Goal: Transaction & Acquisition: Purchase product/service

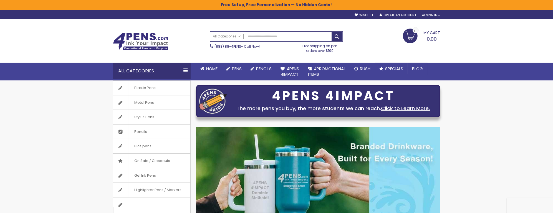
scroll to position [1, 0]
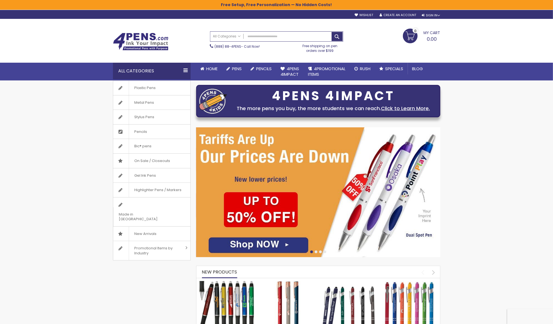
click at [429, 34] on span "My Cart" at bounding box center [431, 32] width 17 height 7
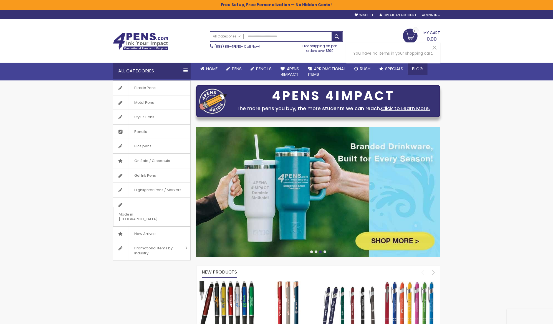
click at [421, 69] on span "Blog" at bounding box center [417, 69] width 11 height 6
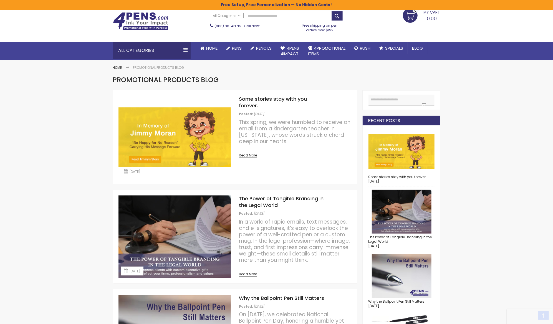
scroll to position [19, 0]
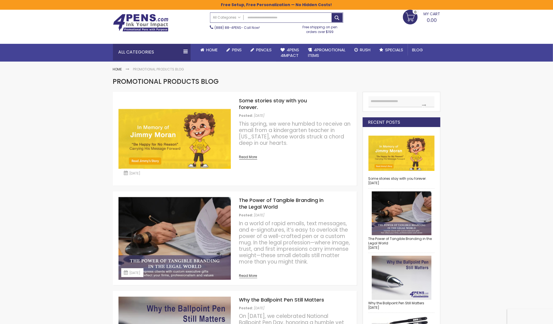
click at [190, 140] on img at bounding box center [174, 138] width 112 height 83
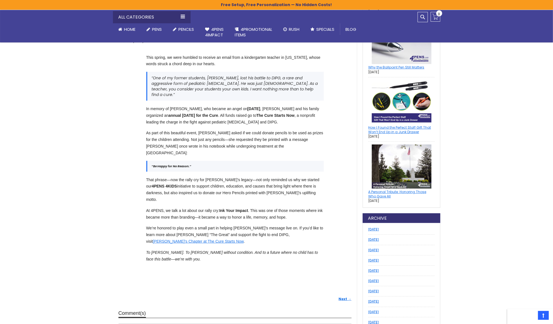
scroll to position [267, 0]
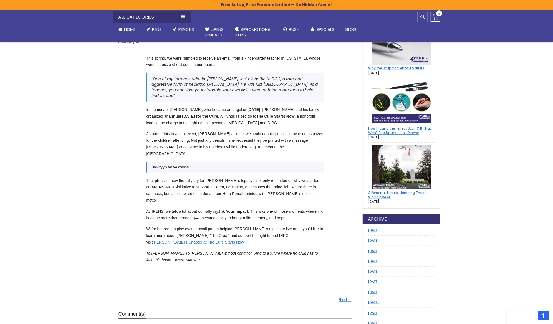
click at [394, 152] on img at bounding box center [401, 167] width 66 height 44
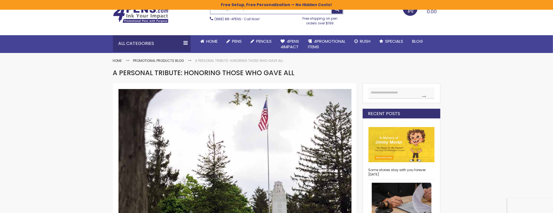
scroll to position [32, 0]
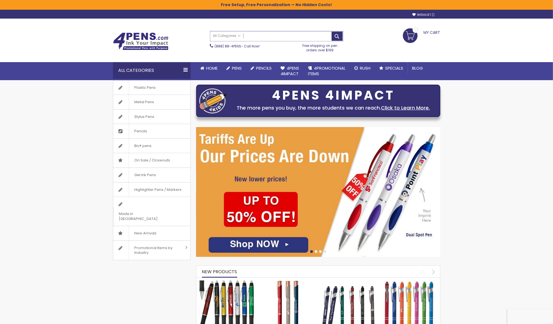
click at [312, 37] on input "Search" at bounding box center [276, 36] width 133 height 10
type input "****"
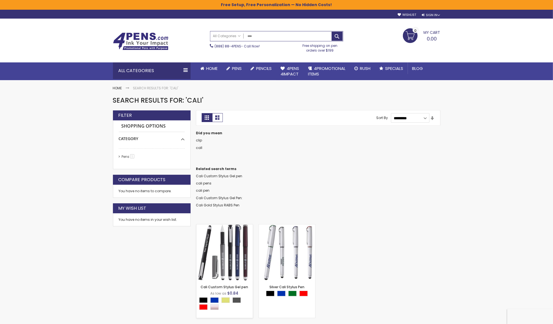
click at [219, 252] on img at bounding box center [224, 252] width 56 height 56
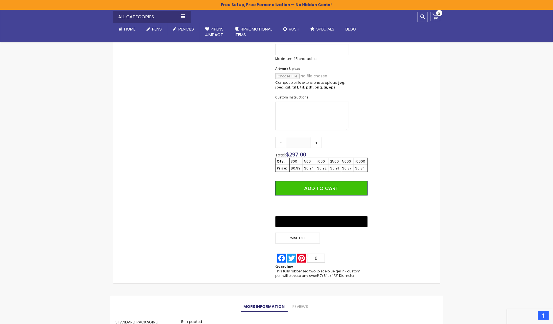
scroll to position [265, 0]
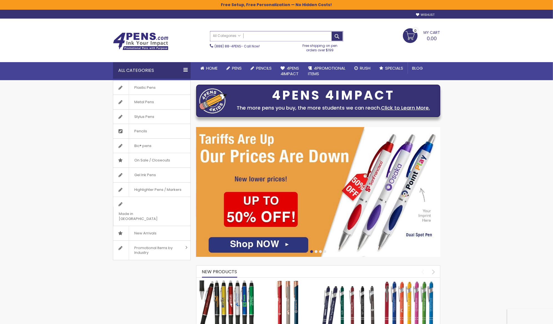
click at [303, 38] on input "Search" at bounding box center [276, 36] width 133 height 10
paste input "**********"
click at [341, 34] on button "Search" at bounding box center [336, 36] width 11 height 9
type input "**********"
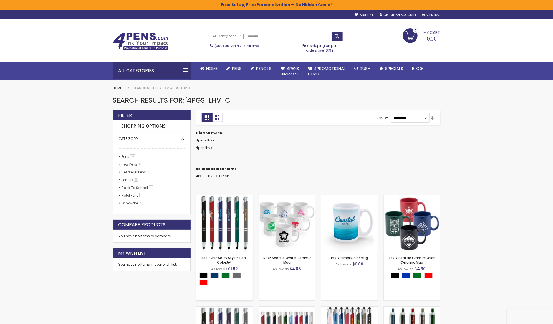
click at [241, 210] on img at bounding box center [224, 223] width 56 height 56
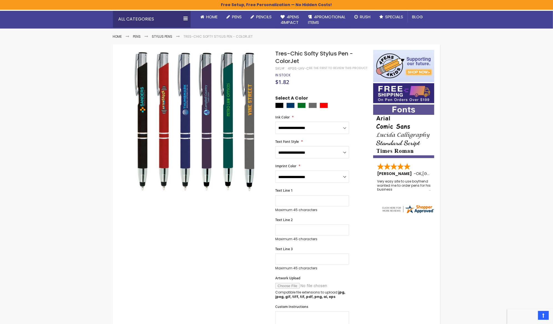
scroll to position [51, 0]
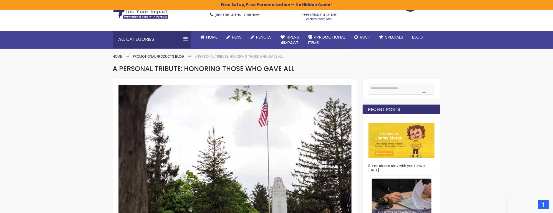
click at [397, 152] on img at bounding box center [401, 140] width 66 height 44
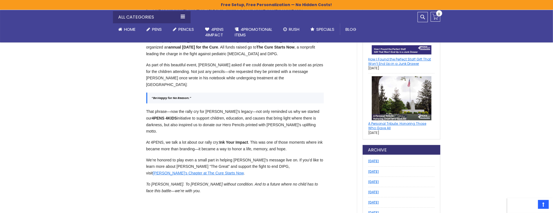
scroll to position [334, 0]
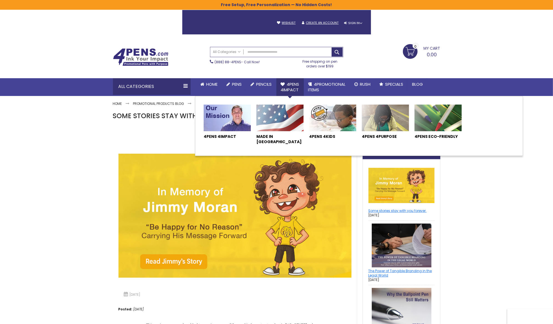
click at [321, 117] on img at bounding box center [332, 118] width 47 height 27
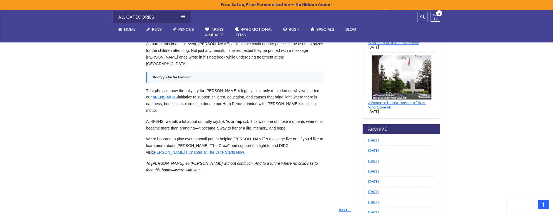
scroll to position [359, 0]
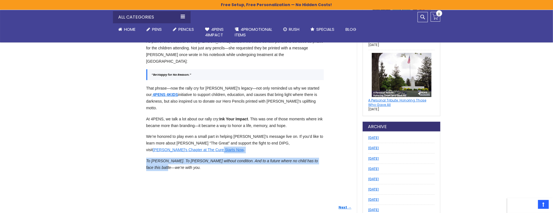
drag, startPoint x: 159, startPoint y: 148, endPoint x: 99, endPoint y: 131, distance: 62.9
click at [100, 131] on div "Skip to Content sample Wishlist Sign Out Sign In Sign In ******* Login Forgot Y…" at bounding box center [276, 73] width 553 height 865
click at [99, 131] on div "Skip to Content sample Wishlist Sign Out Sign In Sign In ******* Login Forgot Y…" at bounding box center [276, 73] width 553 height 865
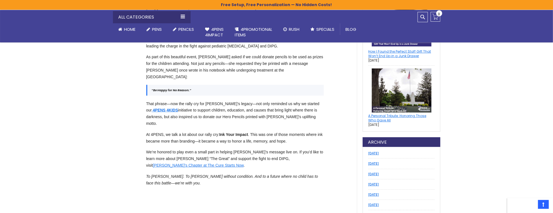
scroll to position [339, 0]
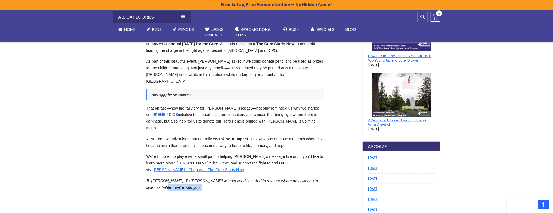
drag, startPoint x: 157, startPoint y: 170, endPoint x: 108, endPoint y: 190, distance: 53.0
click at [108, 190] on div "Skip to Content sample Wishlist Sign Out Sign In Sign In ******* Login Forgot Y…" at bounding box center [276, 93] width 553 height 865
click at [178, 186] on div "August 11, 2025 Posted: August 11, 2025 Jimmy "The Great" This spring, we were …" at bounding box center [235, 32] width 244 height 495
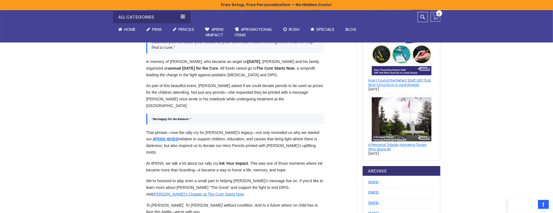
scroll to position [314, 0]
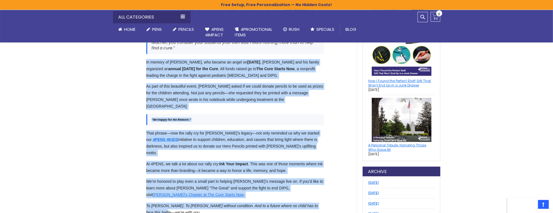
drag, startPoint x: 159, startPoint y: 194, endPoint x: 154, endPoint y: 51, distance: 143.4
click at [154, 51] on div "This spring, we were humbled to receive an email from a kindergarten teacher in…" at bounding box center [235, 114] width 189 height 228
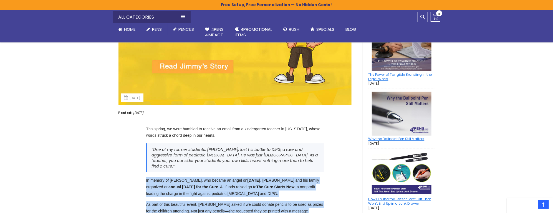
scroll to position [191, 0]
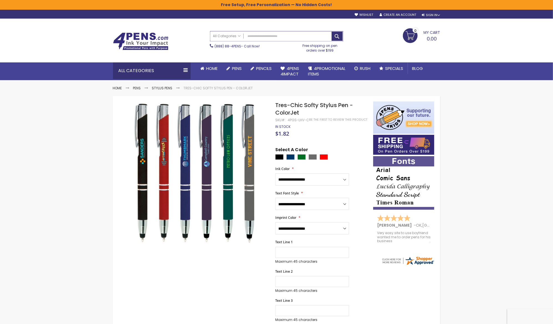
click at [289, 31] on input "Search" at bounding box center [276, 36] width 133 height 10
paste input "**********"
click at [333, 36] on button "Search" at bounding box center [336, 36] width 11 height 9
type input "**********"
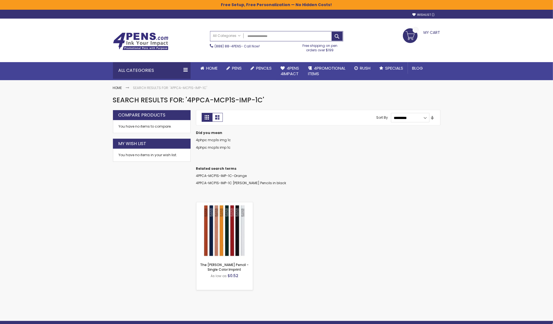
click at [230, 219] on img at bounding box center [224, 230] width 56 height 56
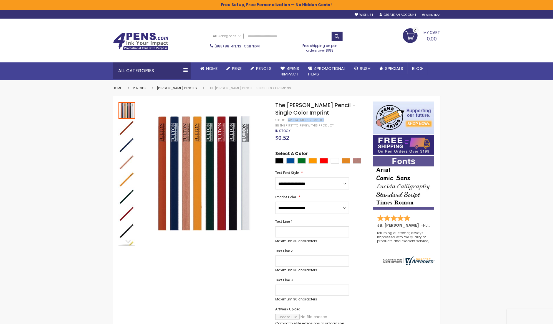
drag, startPoint x: 287, startPoint y: 120, endPoint x: 322, endPoint y: 120, distance: 34.9
click at [322, 120] on div "4PPCA-MCP1S-IMP-1C" at bounding box center [306, 120] width 36 height 4
click at [302, 118] on div "4PPCA-MCP1S-IMP-1C" at bounding box center [306, 120] width 36 height 4
click at [303, 118] on div "4PPCA-MCP1S-IMP-1C" at bounding box center [306, 120] width 36 height 4
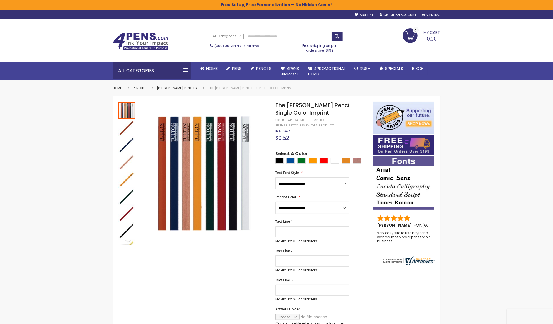
click at [290, 120] on div "4PPCA-MCP1S-IMP-1C" at bounding box center [306, 120] width 36 height 4
drag, startPoint x: 288, startPoint y: 120, endPoint x: 322, endPoint y: 118, distance: 34.4
click at [323, 118] on div "4PPCA-MCP1S-IMP-1C" at bounding box center [306, 120] width 36 height 4
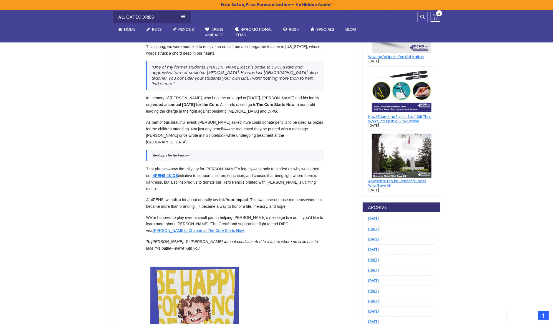
scroll to position [275, 0]
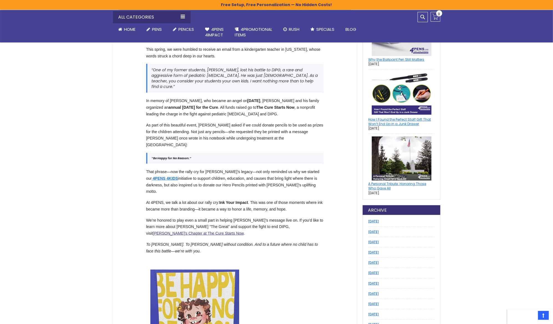
click at [244, 213] on link "Jimmy's Chapter at The Cure Starts Now" at bounding box center [198, 233] width 91 height 4
click at [178, 176] on strong "4PENS 4KIDS" at bounding box center [165, 178] width 25 height 4
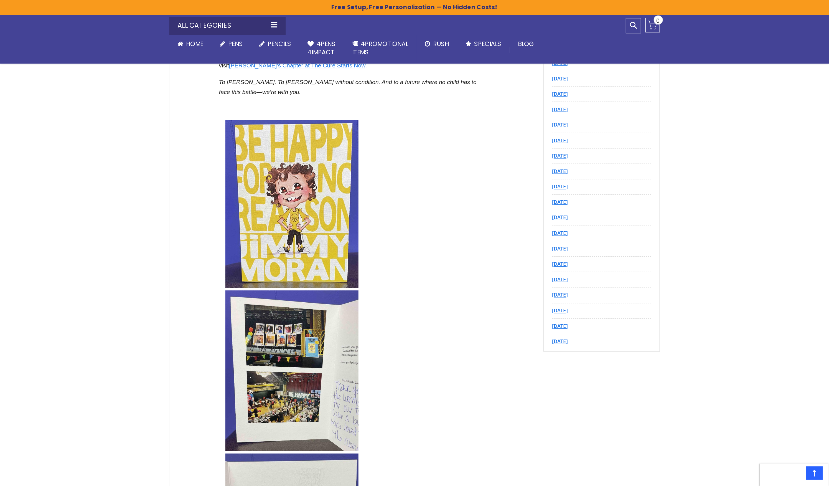
scroll to position [465, 0]
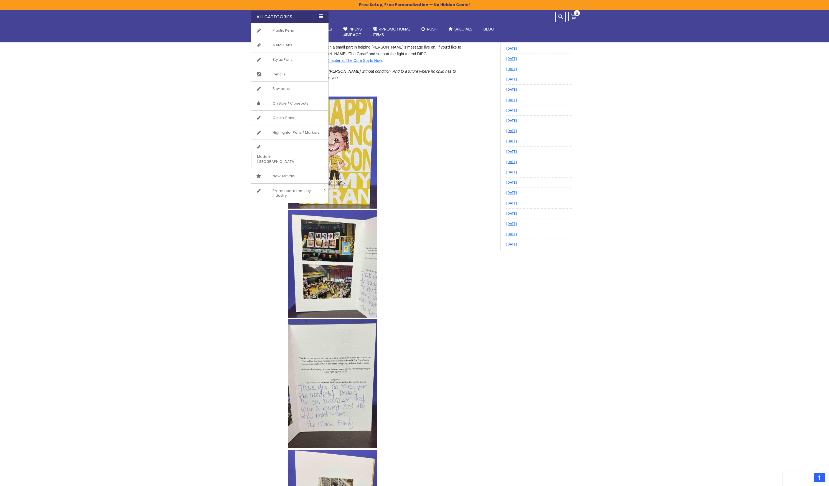
click at [290, 3] on link "4PENS 4KIDS" at bounding box center [303, 5] width 26 height 4
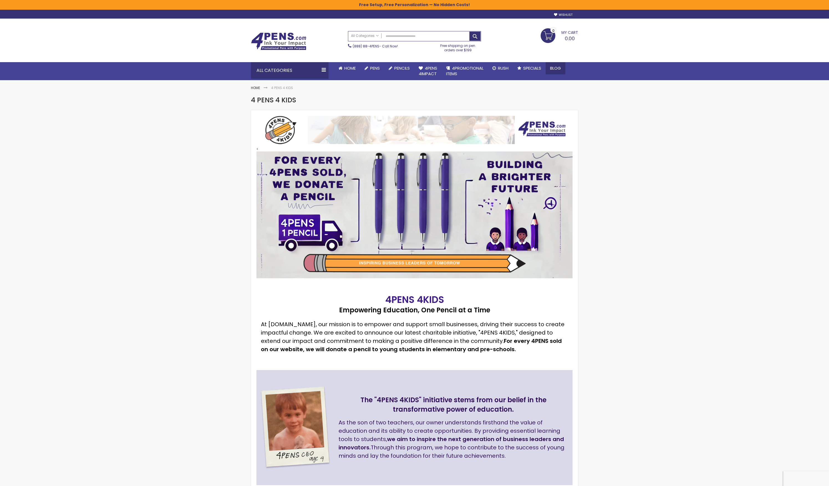
click at [548, 70] on link "Blog" at bounding box center [556, 68] width 20 height 12
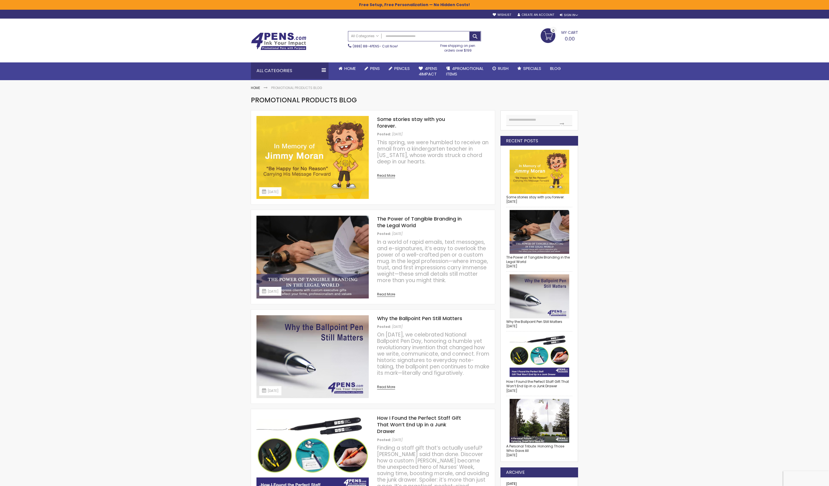
click at [341, 149] on img at bounding box center [313, 157] width 112 height 83
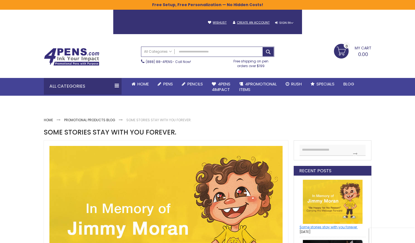
click at [78, 53] on img at bounding box center [71, 57] width 55 height 18
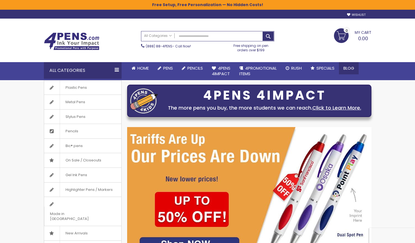
click at [342, 66] on link "Blog" at bounding box center [349, 68] width 20 height 12
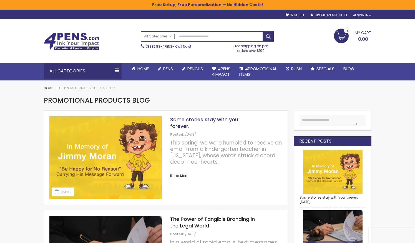
click at [188, 121] on link "Some stories stay with you forever." at bounding box center [204, 123] width 68 height 14
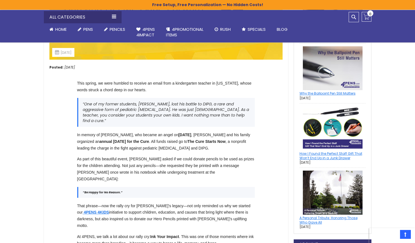
scroll to position [231, 0]
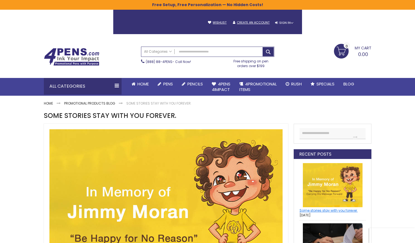
click at [92, 55] on img at bounding box center [71, 57] width 55 height 18
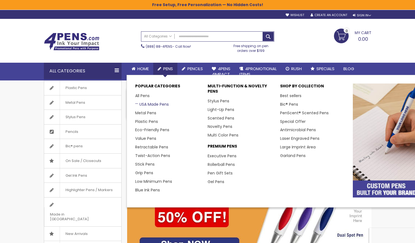
click at [153, 104] on link "USA Made Pens" at bounding box center [152, 104] width 34 height 6
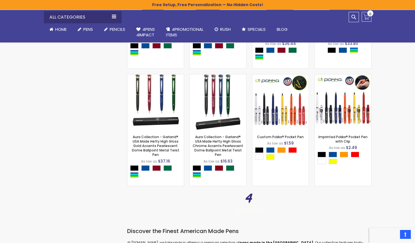
scroll to position [696, 0]
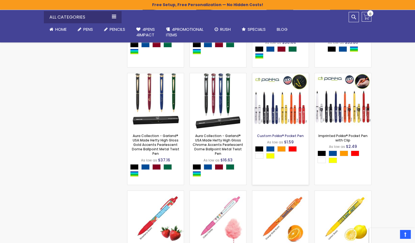
click at [285, 136] on link "Custom Pokka® Pocket Pen" at bounding box center [280, 135] width 47 height 5
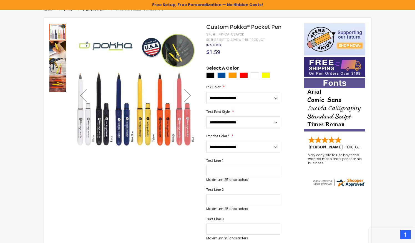
scroll to position [80, 0]
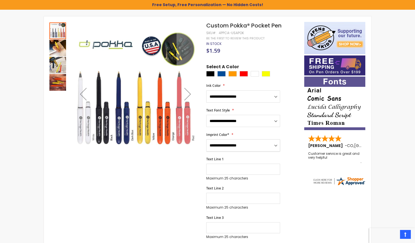
click at [235, 146] on select "**********" at bounding box center [243, 145] width 74 height 12
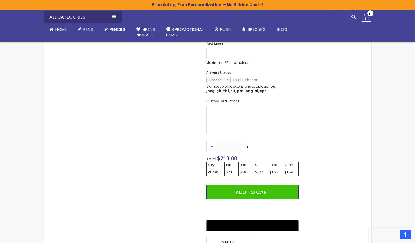
scroll to position [257, 0]
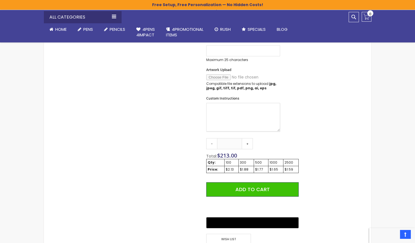
click at [258, 111] on textarea "Custom Instructions" at bounding box center [243, 117] width 74 height 29
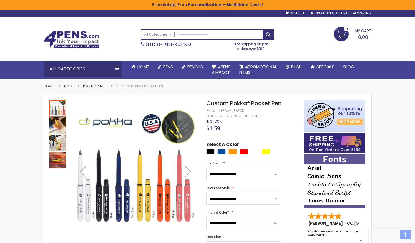
scroll to position [0, 0]
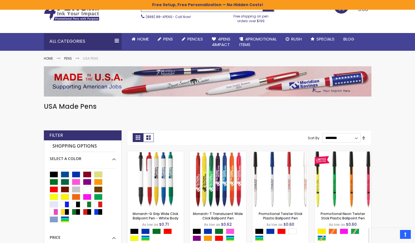
scroll to position [29, 0]
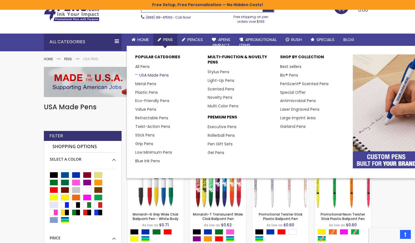
click at [154, 75] on link "USA Made Pens" at bounding box center [152, 75] width 34 height 6
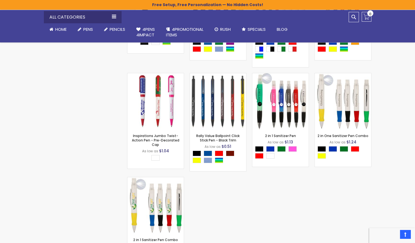
scroll to position [1813, 0]
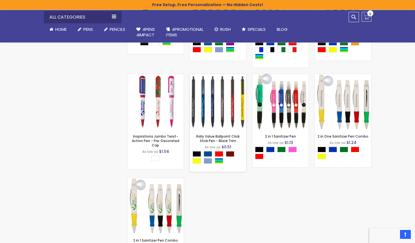
click at [215, 90] on img at bounding box center [218, 102] width 56 height 56
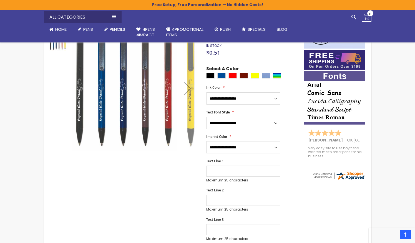
scroll to position [72, 0]
